Goal: Information Seeking & Learning: Find specific fact

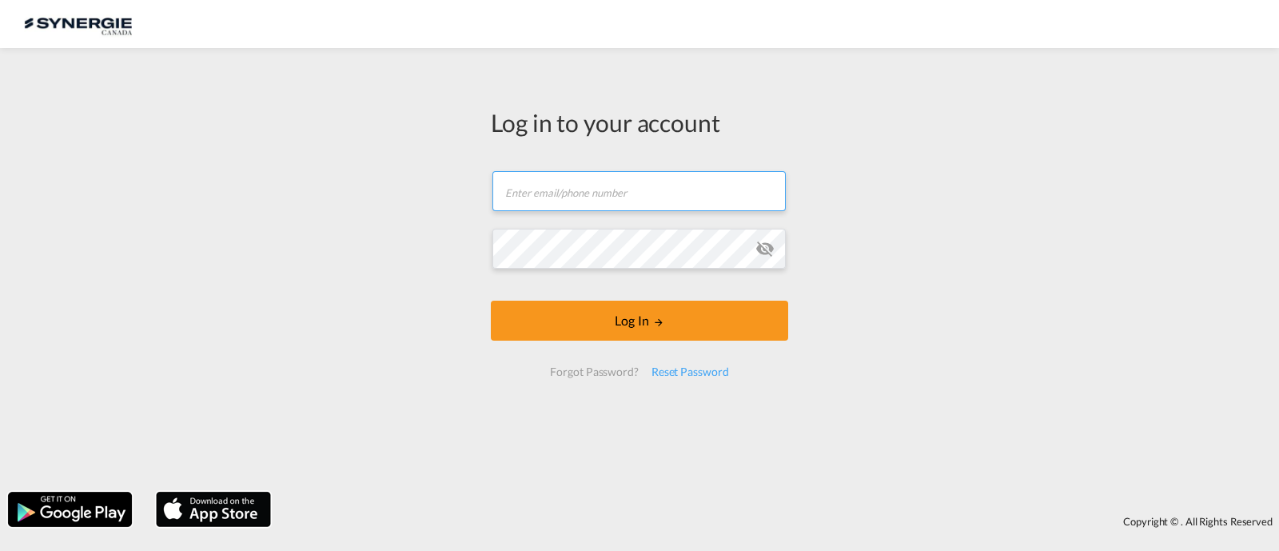
type input "[EMAIL_ADDRESS][DOMAIN_NAME]"
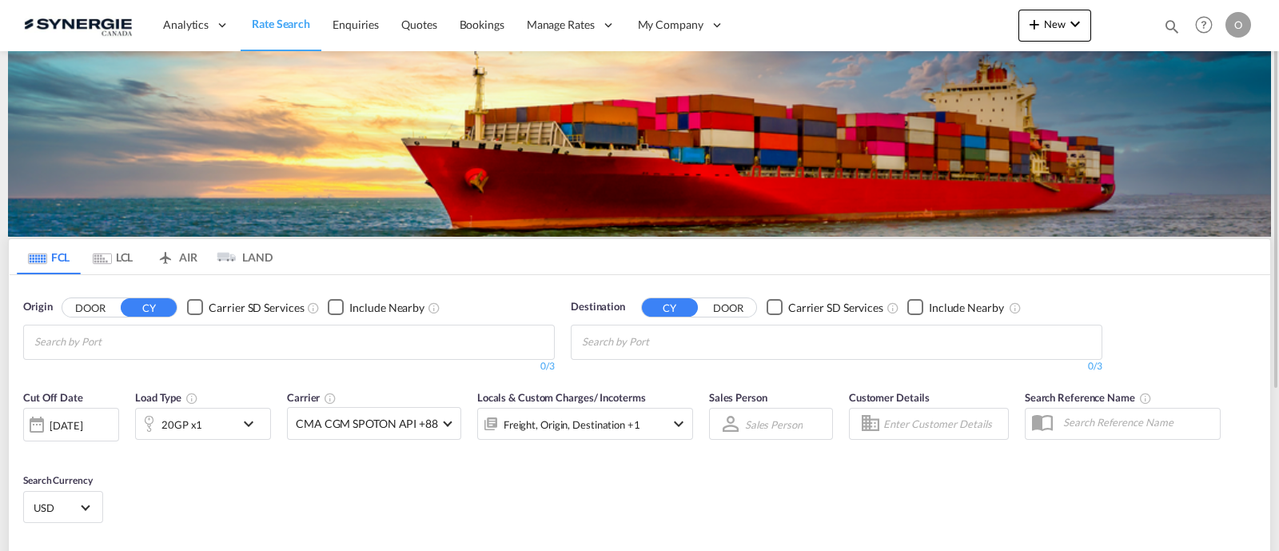
click at [1167, 26] on div "Bookings Quotes Enquiries Help Resources Product Release O My Profile Logout" at bounding box center [1205, 25] width 102 height 50
click at [1175, 26] on md-icon "icon-magnify" at bounding box center [1172, 27] width 18 height 18
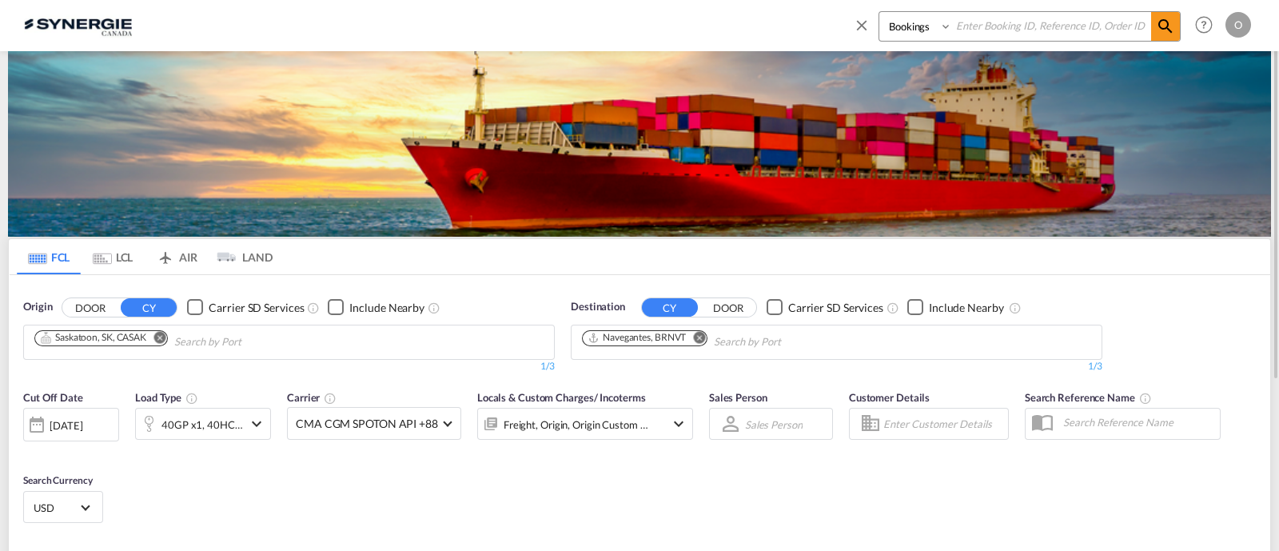
click at [940, 36] on select "Bookings Quotes Enquiries" at bounding box center [918, 26] width 76 height 29
select select "Quotes"
click at [880, 12] on select "Bookings Quotes Enquiries" at bounding box center [918, 26] width 76 height 29
click at [1016, 37] on input at bounding box center [1051, 26] width 199 height 28
paste input "SYC000012911"
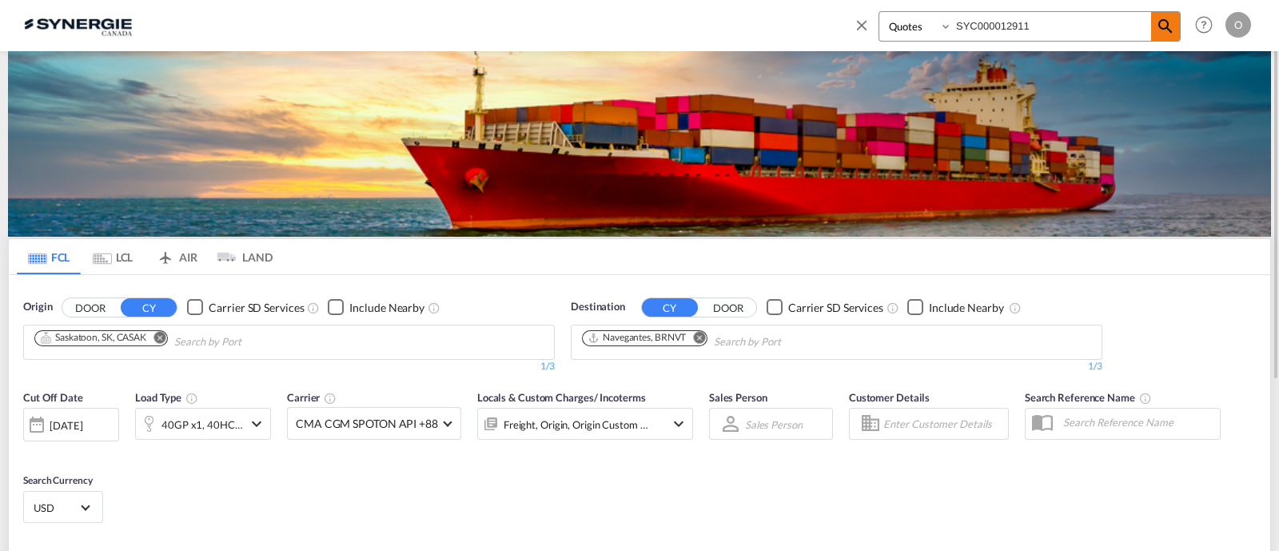
type input "SYC000012911"
click at [1175, 23] on span at bounding box center [1165, 26] width 29 height 29
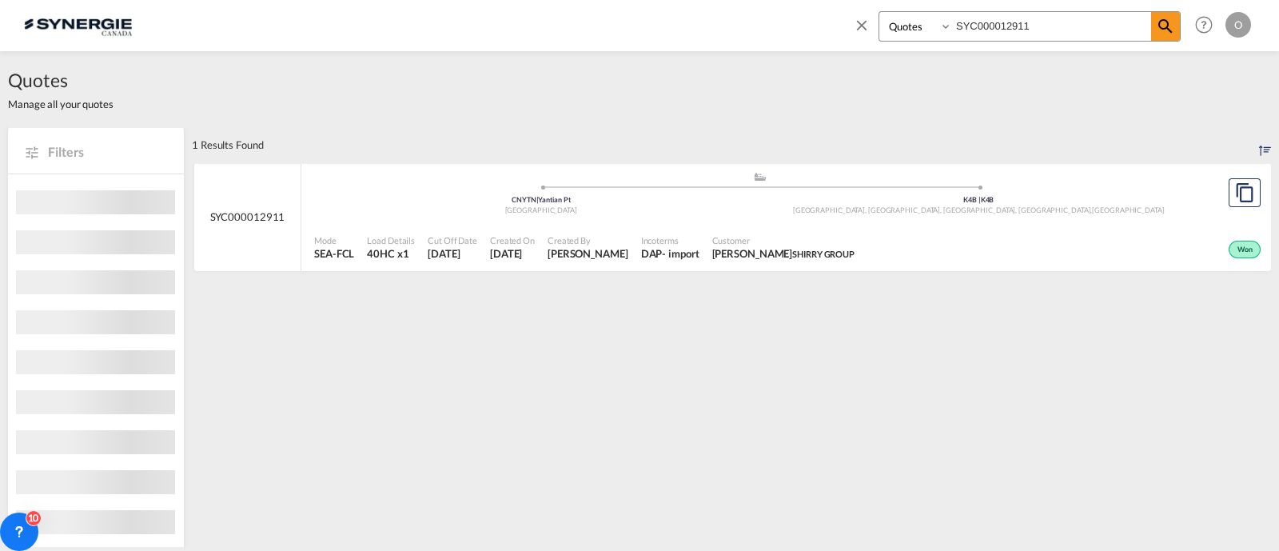
click at [680, 202] on div "CNYTN | Yantian Pt" at bounding box center [541, 200] width 438 height 10
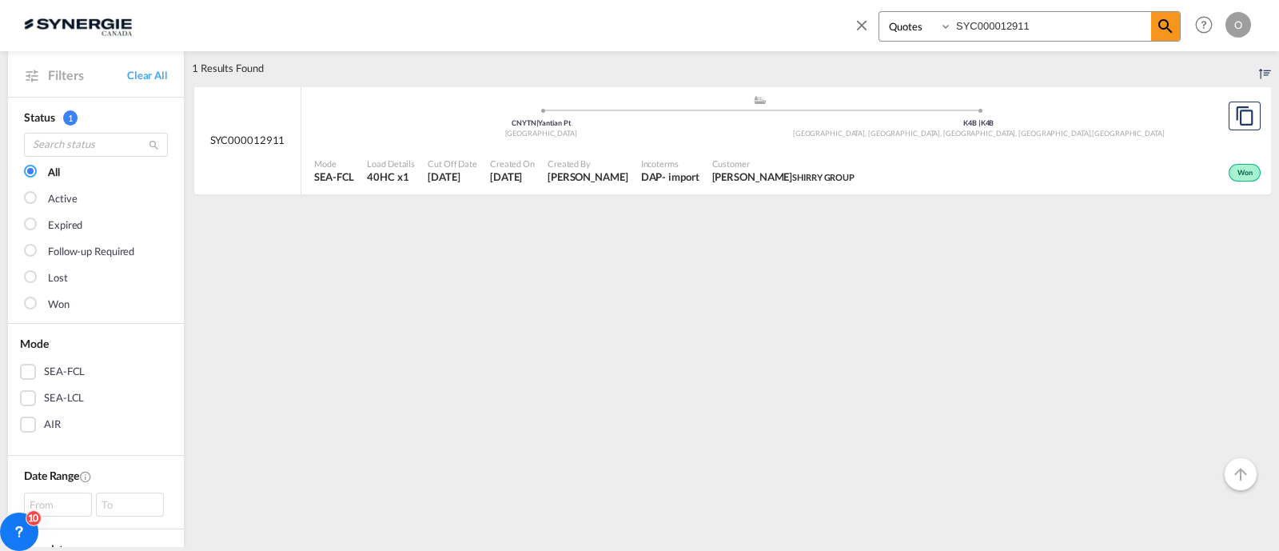
scroll to position [66, 0]
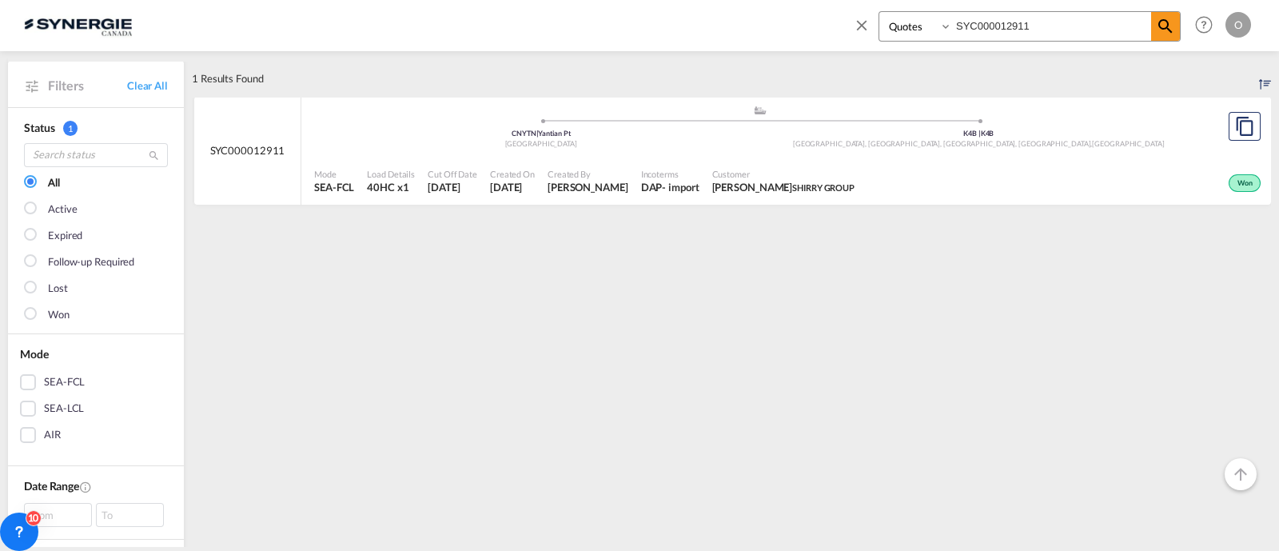
click at [805, 178] on span "Customer" at bounding box center [783, 174] width 143 height 12
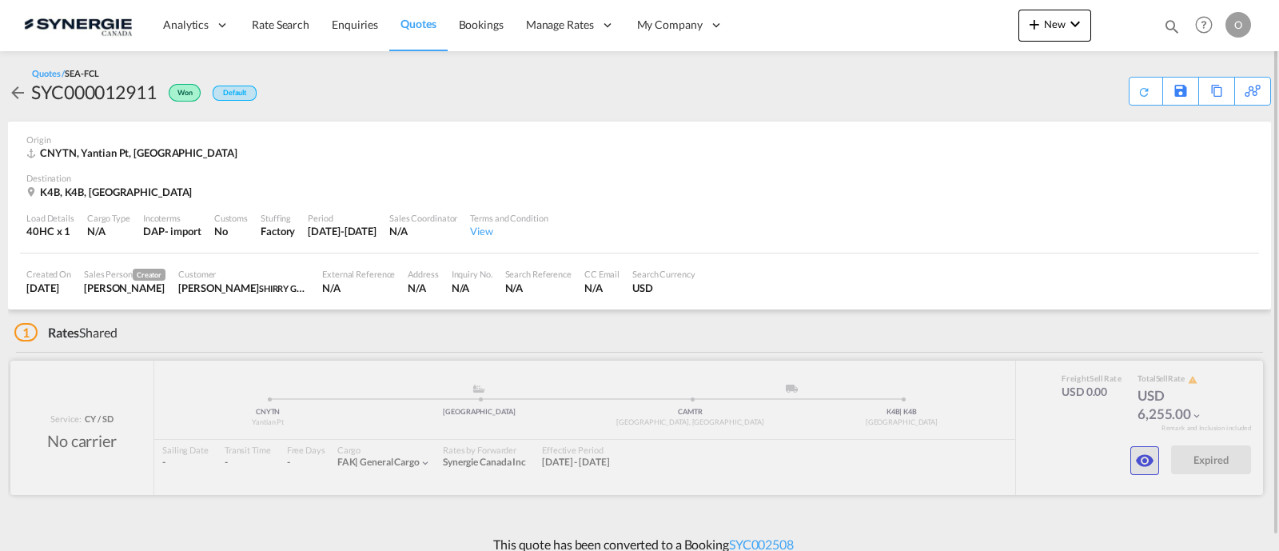
click at [1147, 442] on div at bounding box center [636, 428] width 1253 height 134
click at [1143, 452] on md-icon "icon-eye" at bounding box center [1144, 460] width 19 height 19
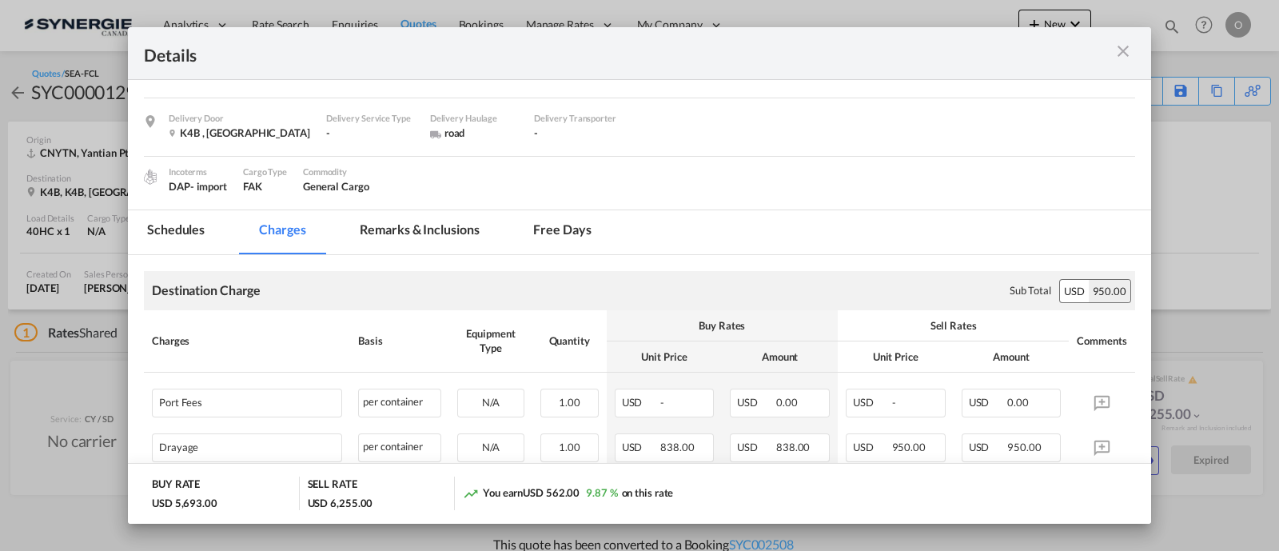
click at [414, 227] on md-tab-item "Remarks & Inclusions" at bounding box center [420, 232] width 158 height 44
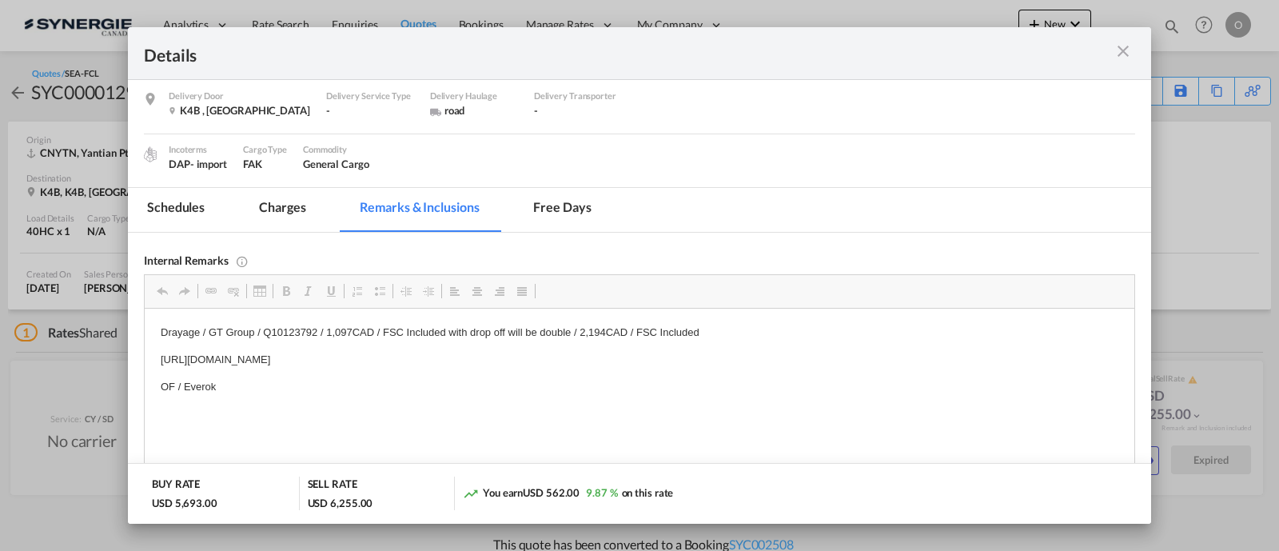
scroll to position [167, 0]
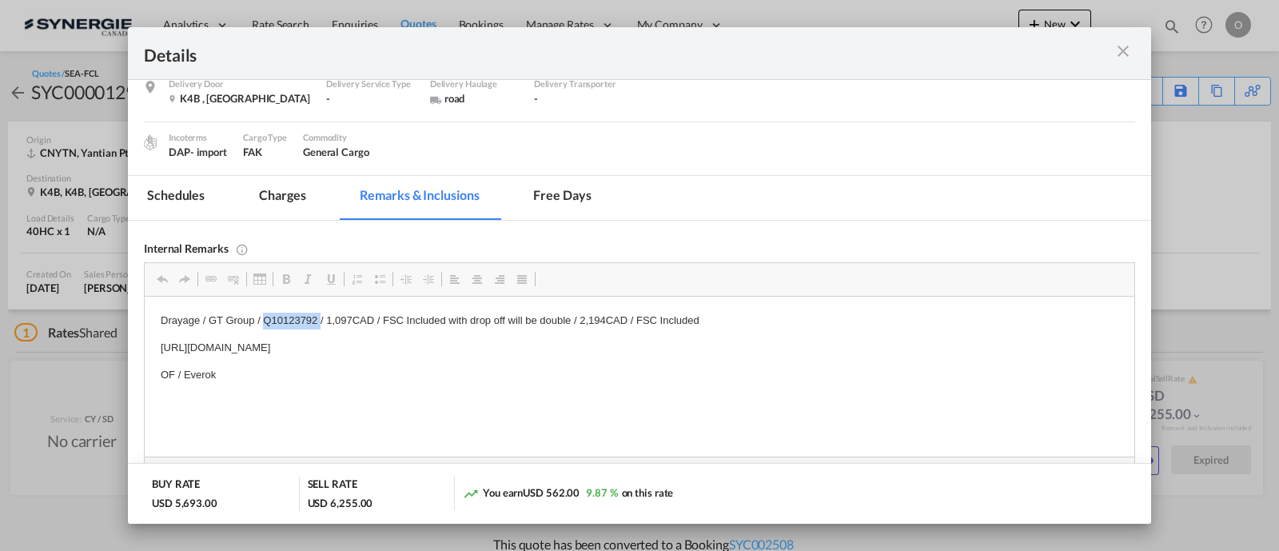
drag, startPoint x: 321, startPoint y: 313, endPoint x: 265, endPoint y: 315, distance: 56.0
click at [265, 315] on p "Drayage / GT Group / Q10123792 / 1,097CAD / FSC Included with drop off will be …" at bounding box center [640, 321] width 958 height 17
click at [325, 329] on span "Copy" at bounding box center [321, 328] width 50 height 23
copy p "Q10123792"
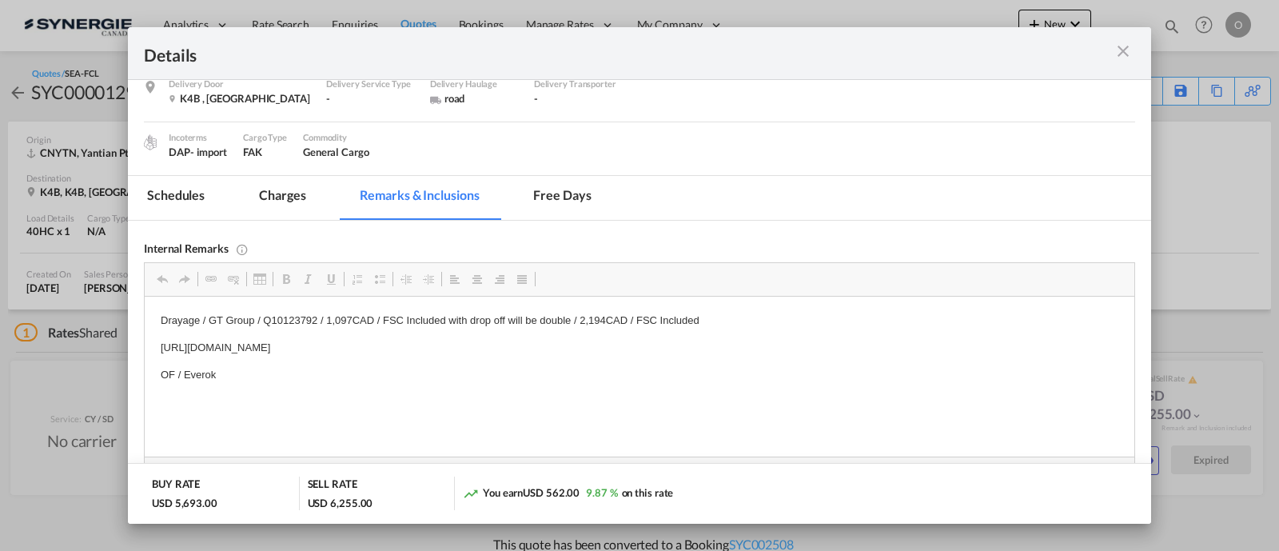
drag, startPoint x: 548, startPoint y: 350, endPoint x: 557, endPoint y: 350, distance: 8.8
click at [549, 349] on p "https://app.frontapp.com/open/msg_1g4i7lfz?key=H8j9xvF_jVatEOJJuscSnB1ZUY6wyot3" at bounding box center [640, 348] width 958 height 17
drag, startPoint x: 573, startPoint y: 348, endPoint x: 160, endPoint y: 335, distance: 412.8
click at [160, 335] on html "Drayage / GT Group / Q10123792 / 1,097CAD / FSC Included with drop off will be …" at bounding box center [640, 362] width 990 height 130
copy p "https://app.frontapp.com/open/msg_1g4i7lfz?key=H8j9xvF_jVatEOJJuscSnB1ZUY6wyot3"
